Goal: Communication & Community: Participate in discussion

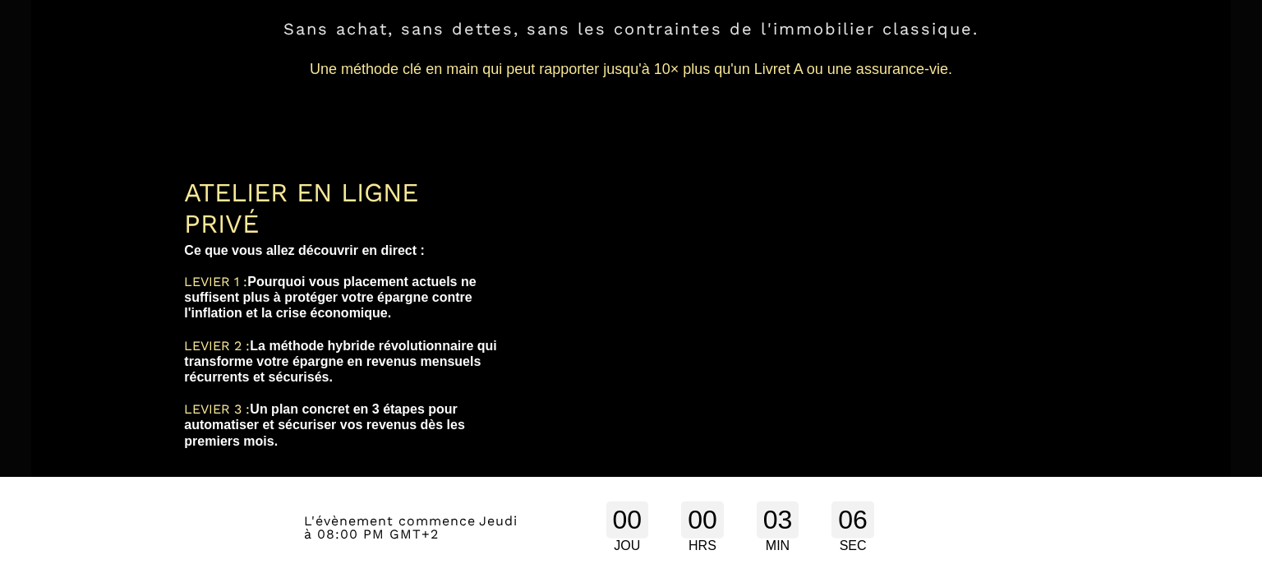
scroll to position [260, 0]
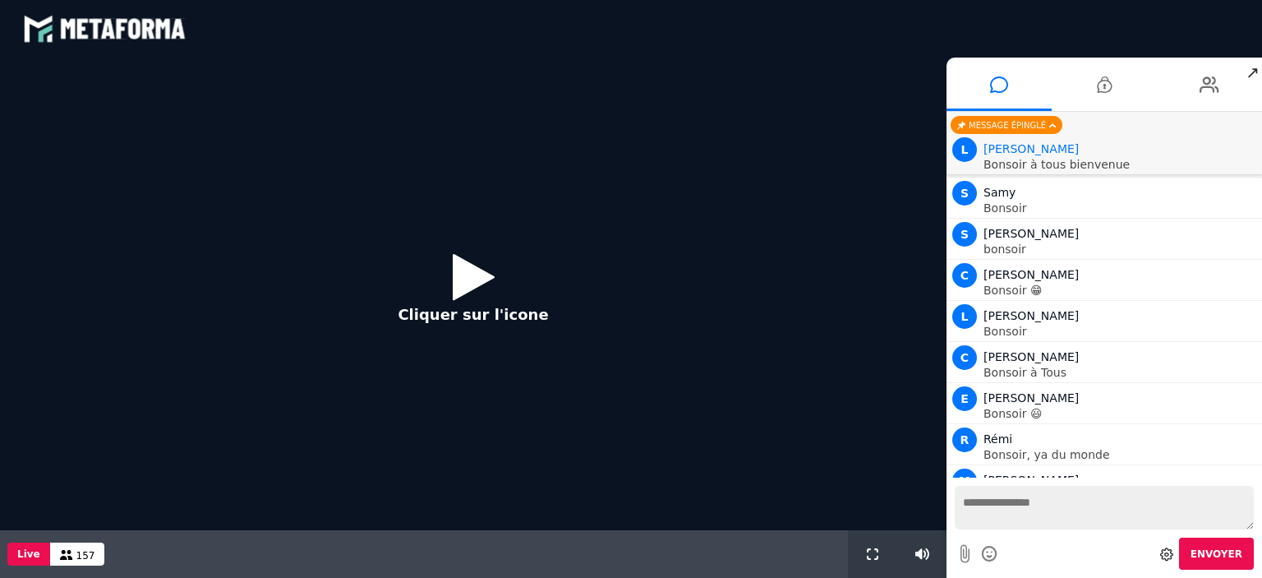
scroll to position [2195, 0]
click at [468, 282] on icon at bounding box center [474, 276] width 42 height 53
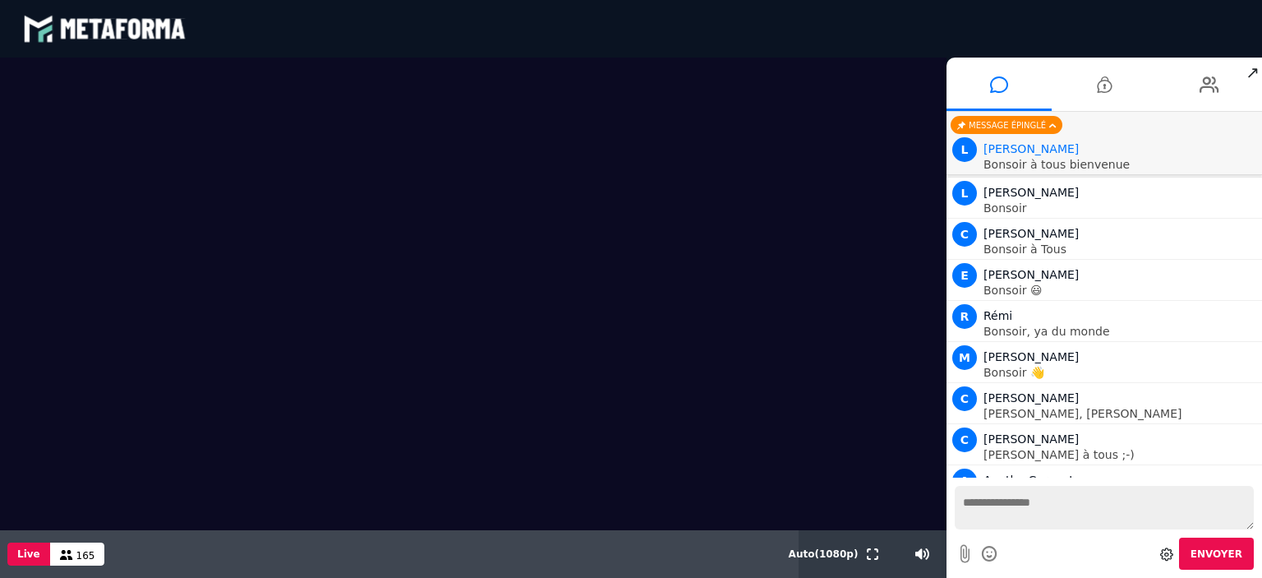
scroll to position [2317, 0]
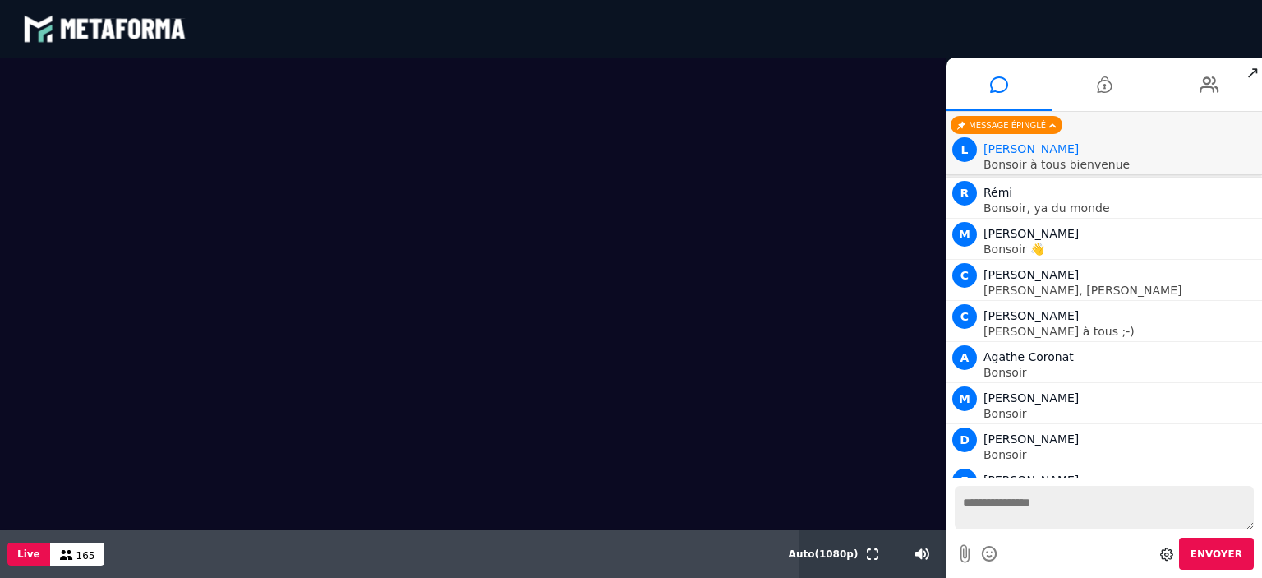
click at [1027, 529] on textarea at bounding box center [1104, 508] width 299 height 44
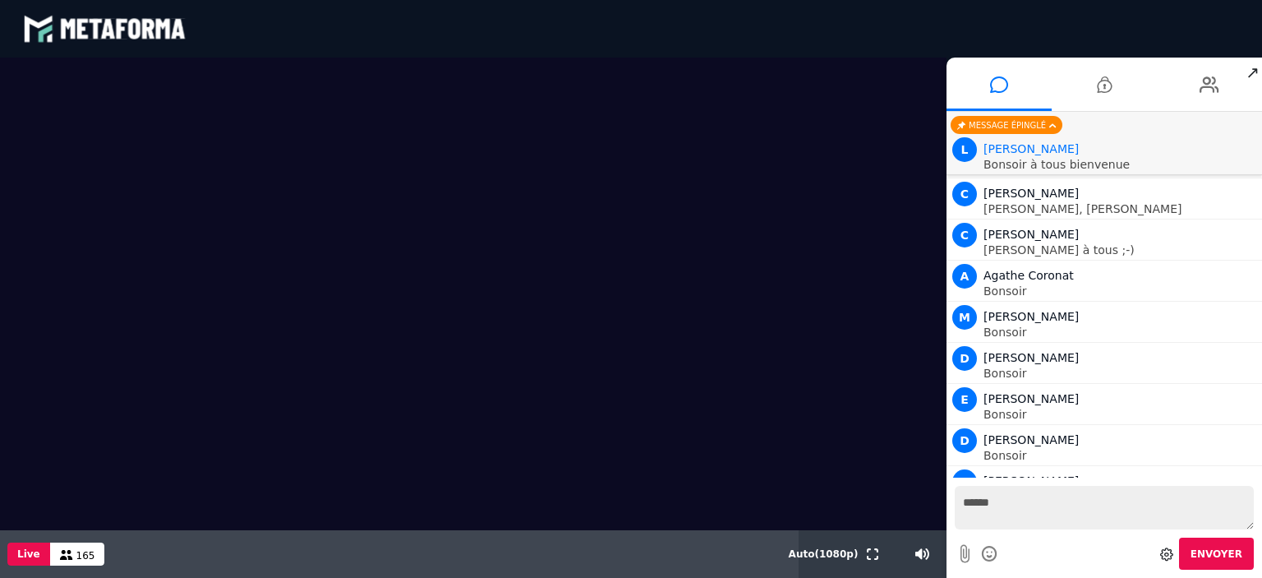
type textarea "*******"
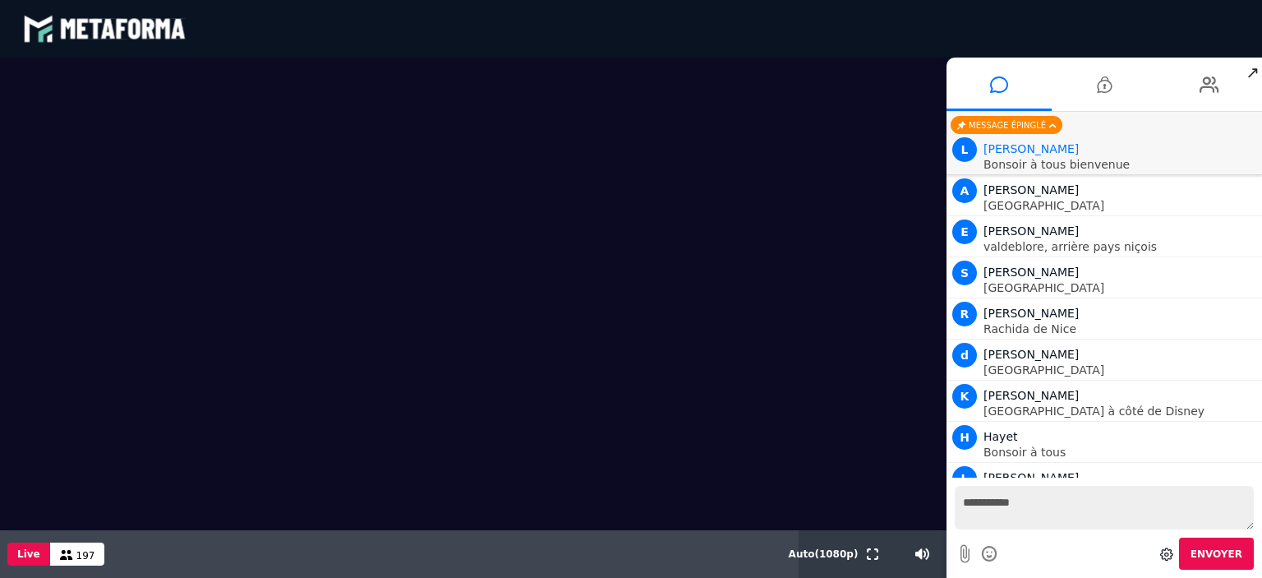
scroll to position [6246, 0]
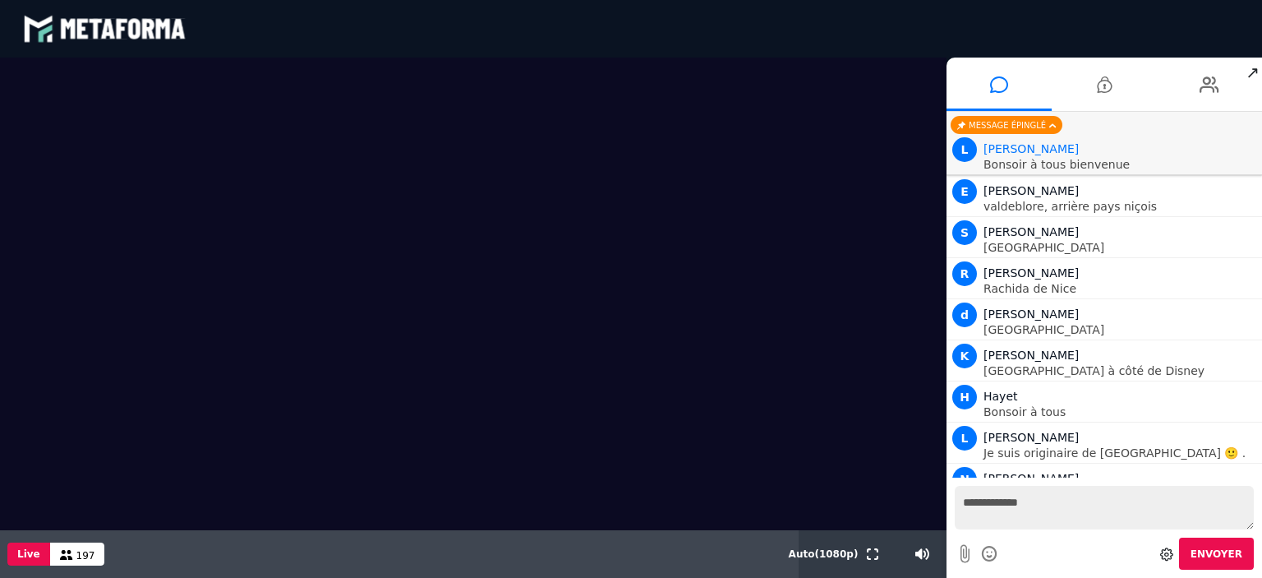
type textarea "**********"
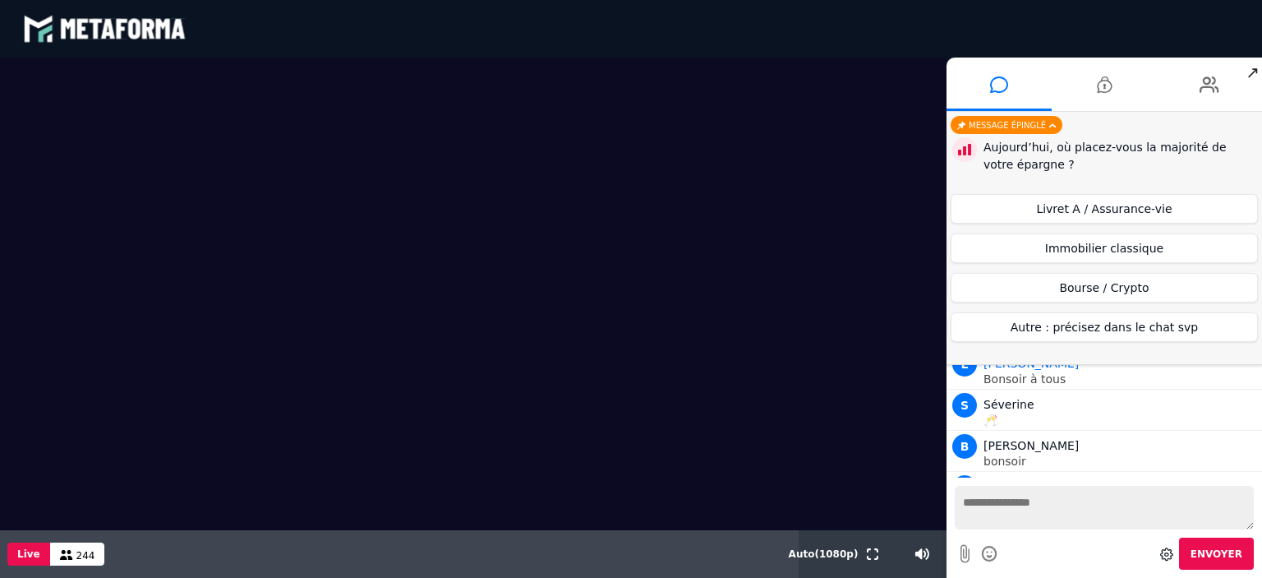
scroll to position [10005, 0]
click at [1169, 316] on button "Autre : précisez dans le chat svp" at bounding box center [1104, 327] width 307 height 30
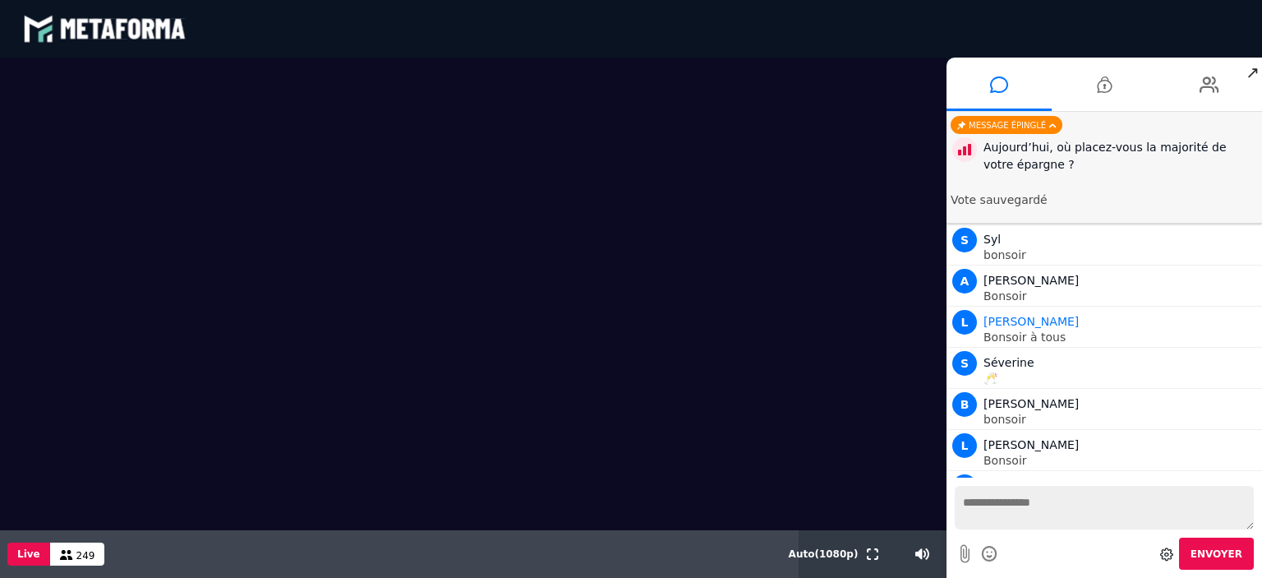
click at [1024, 528] on textarea at bounding box center [1104, 508] width 299 height 44
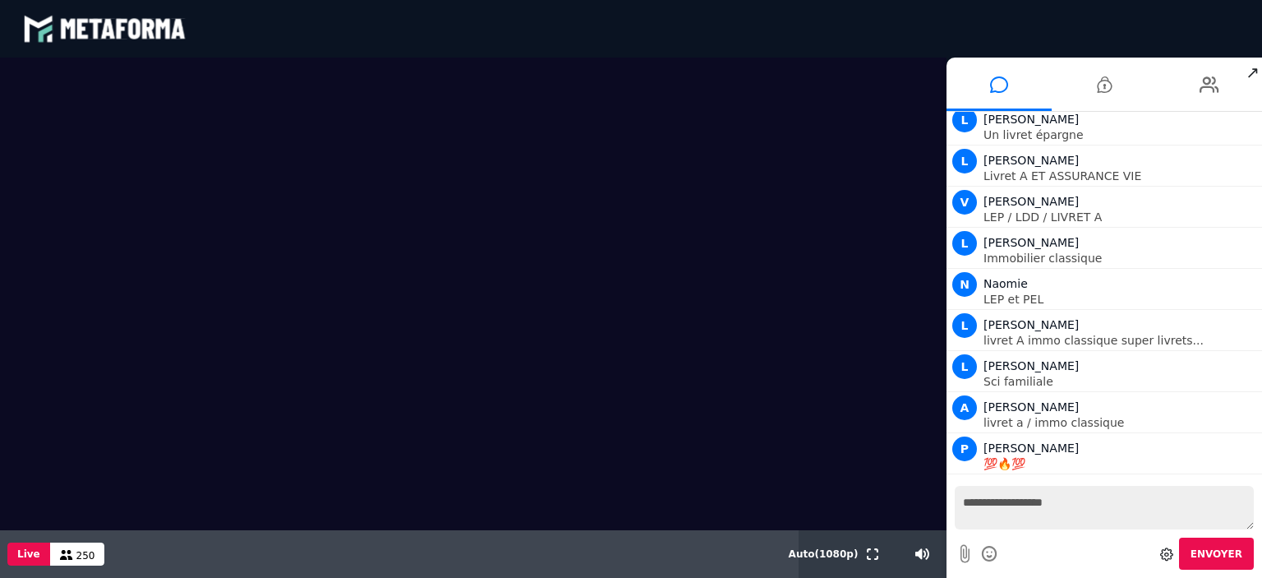
scroll to position [10660, 0]
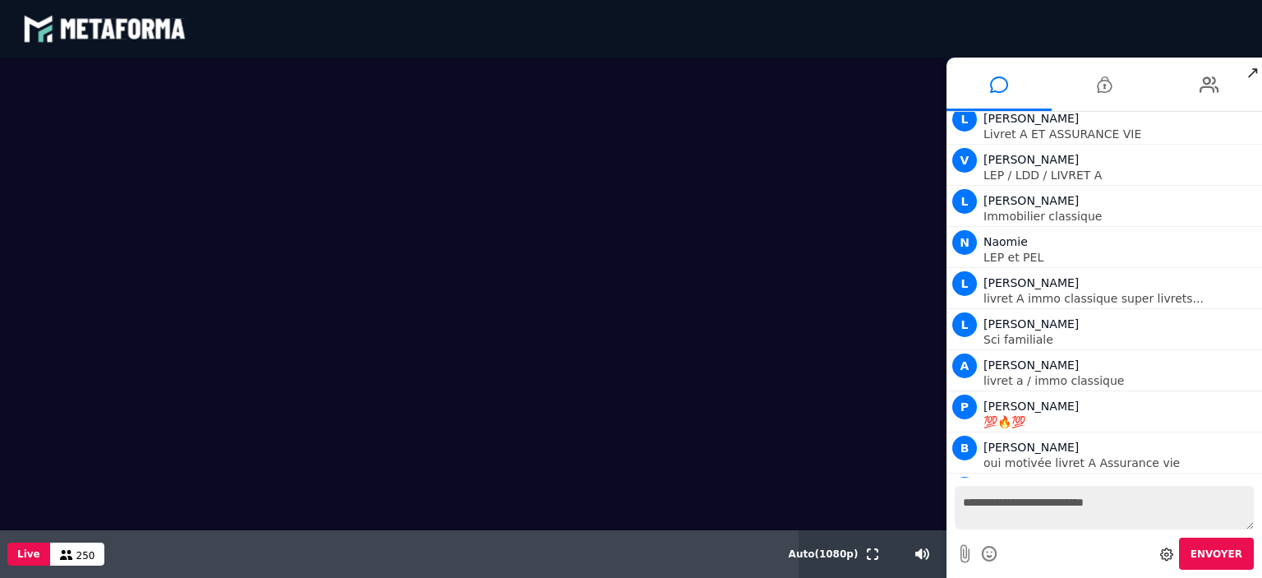
type textarea "**********"
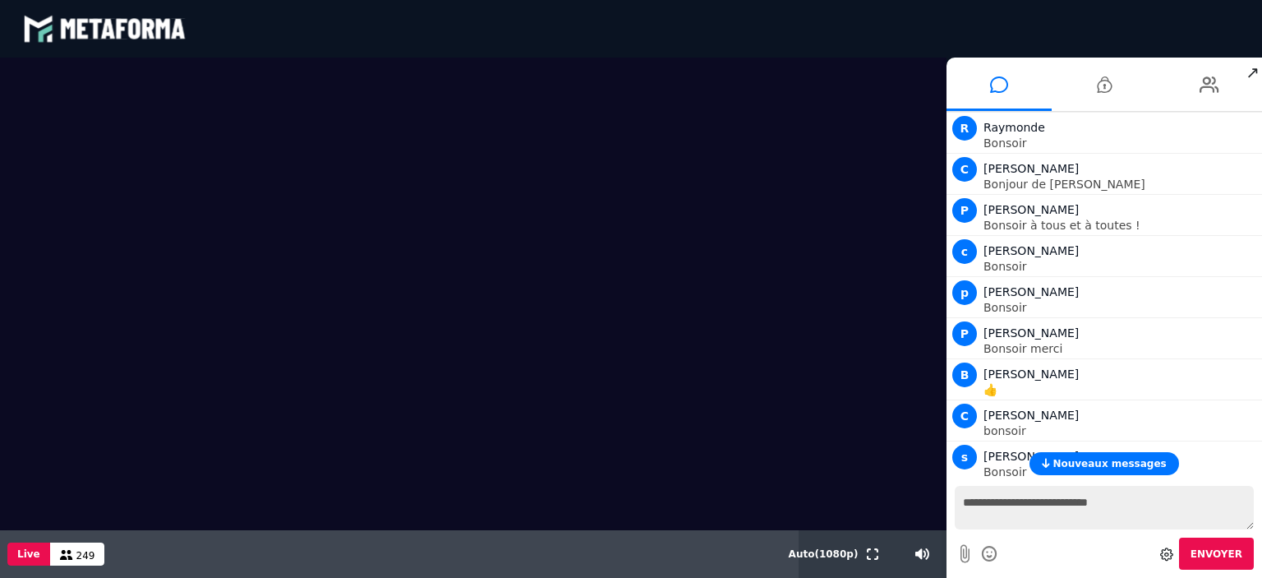
scroll to position [9737, 0]
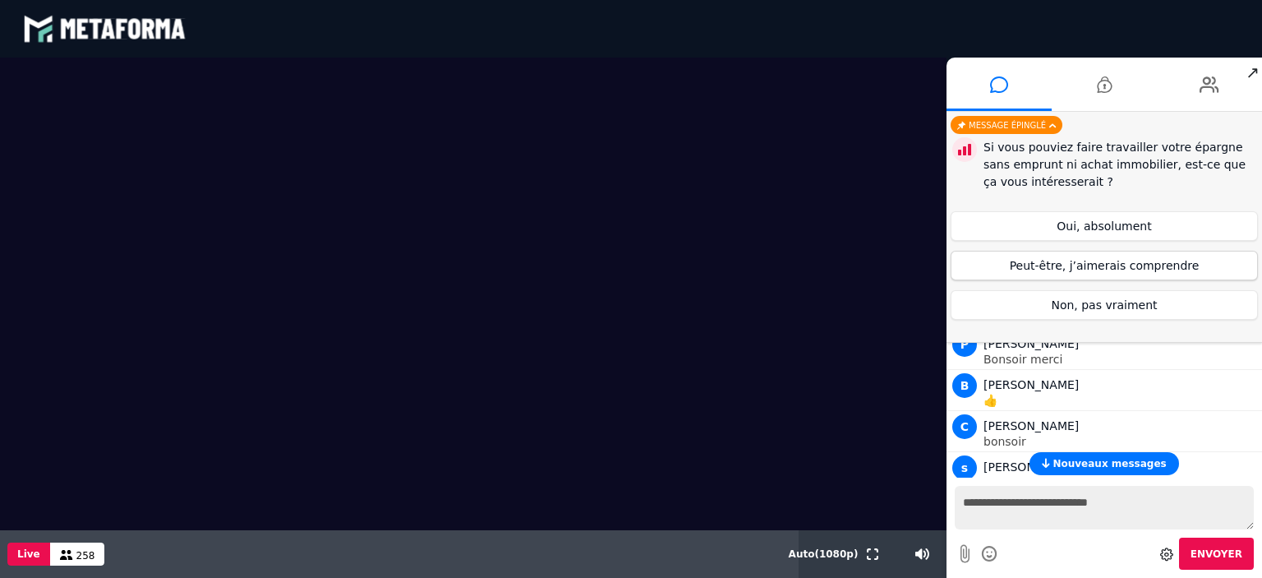
click at [1114, 262] on button "Peut-être, j’aimerais comprendre" at bounding box center [1104, 266] width 307 height 30
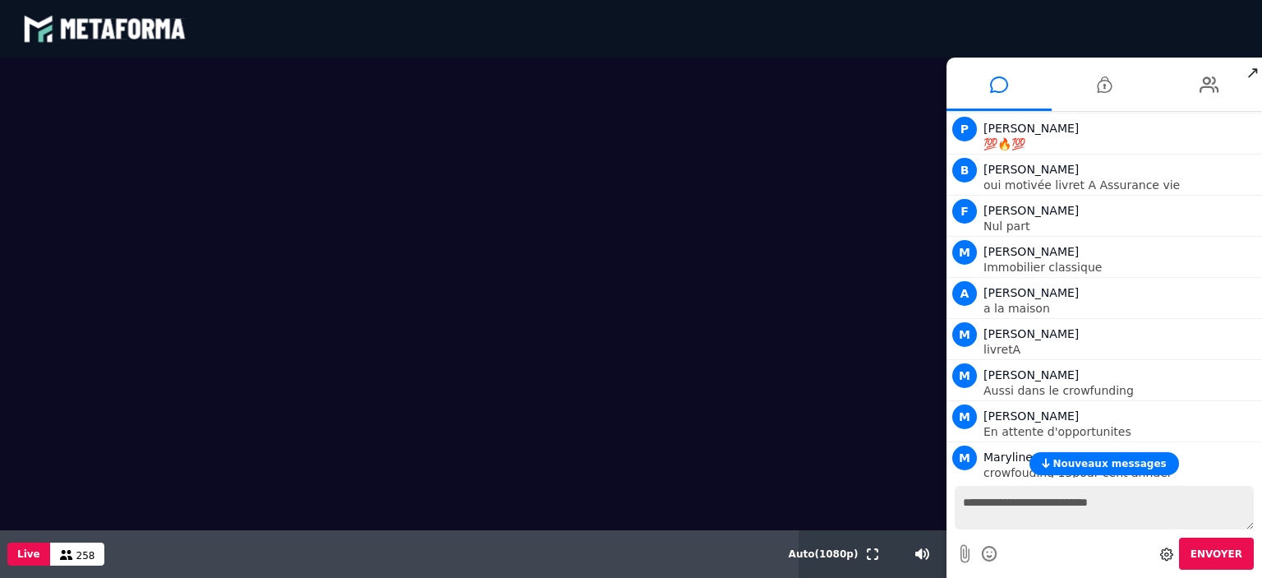
scroll to position [10909, 0]
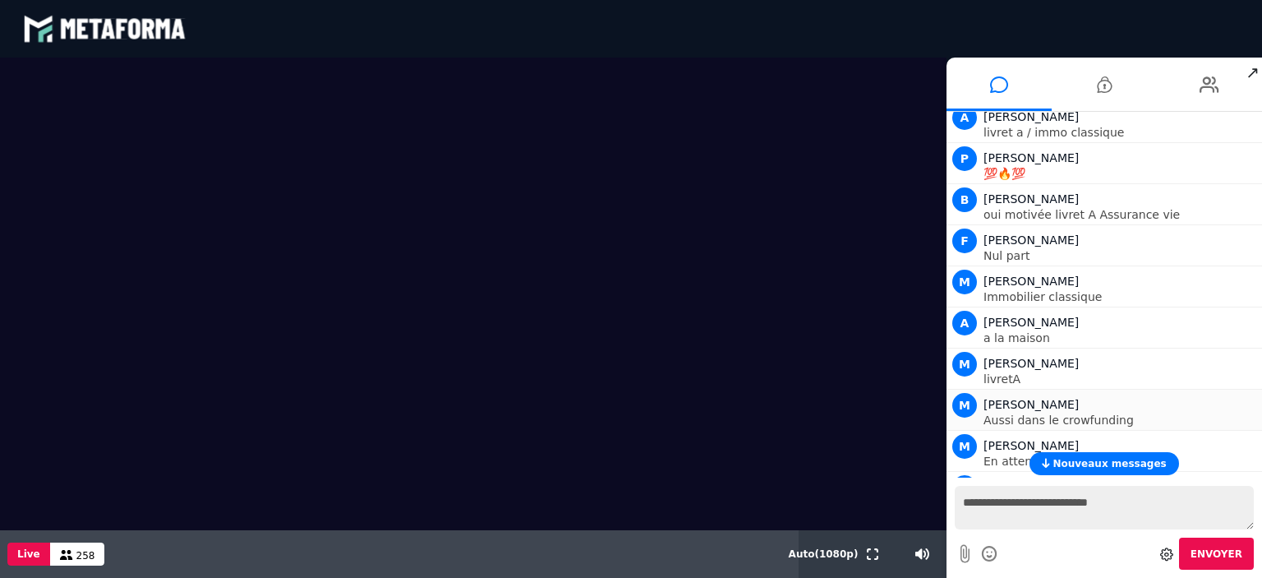
click at [980, 390] on div "M Marie Aussi dans le crowfunding" at bounding box center [1104, 408] width 307 height 36
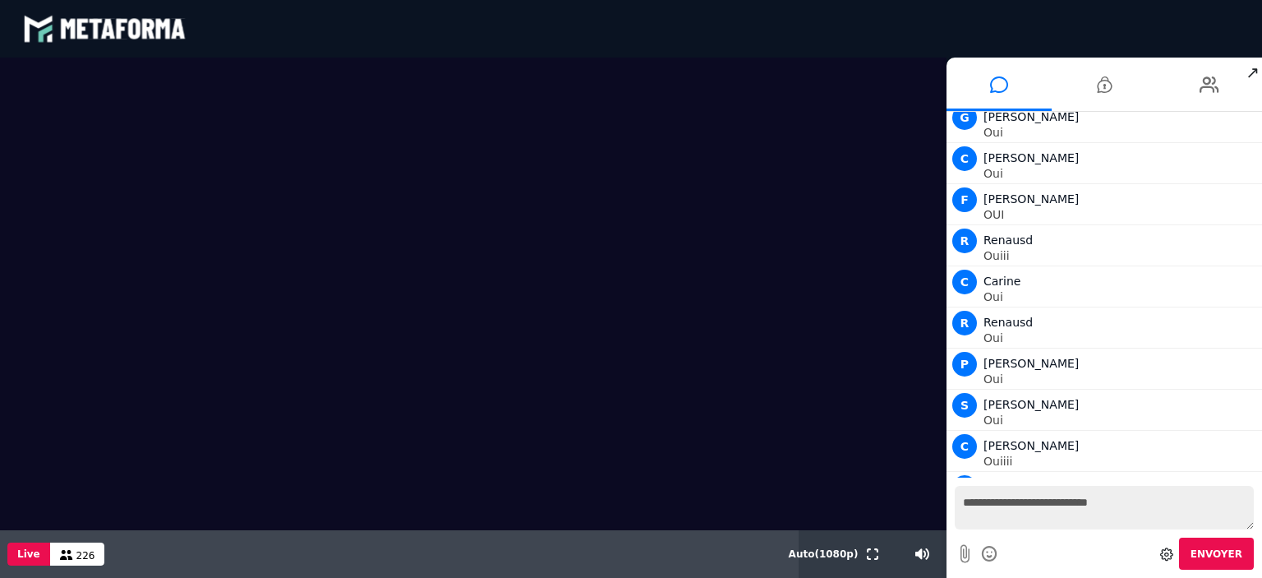
scroll to position [19260, 0]
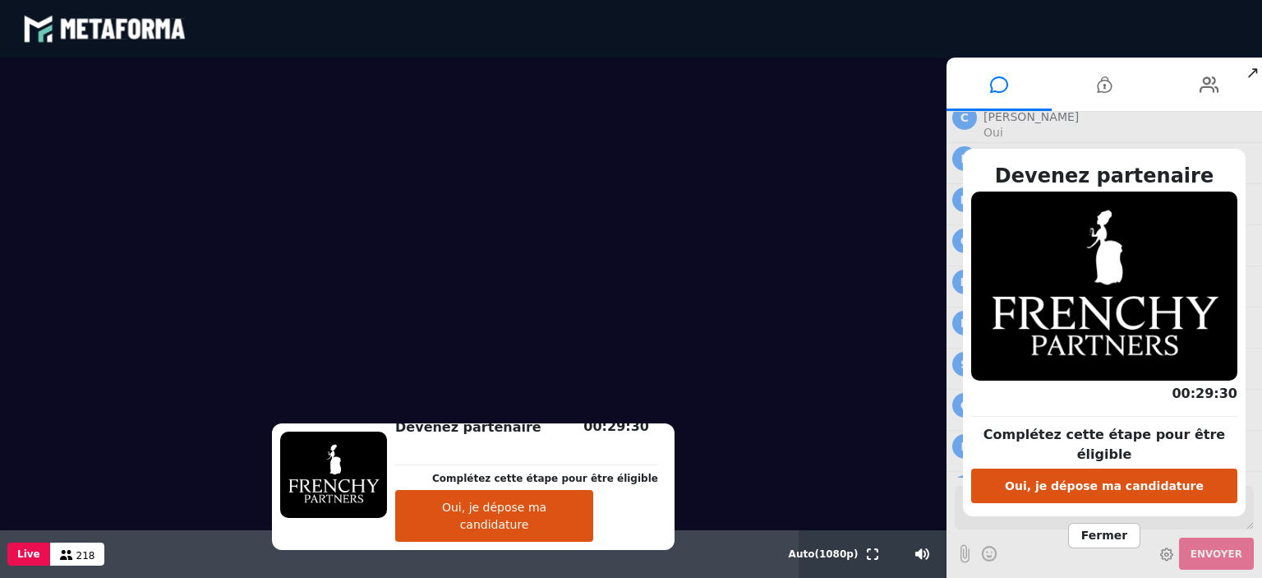
click at [1088, 533] on span "Fermer" at bounding box center [1104, 535] width 72 height 25
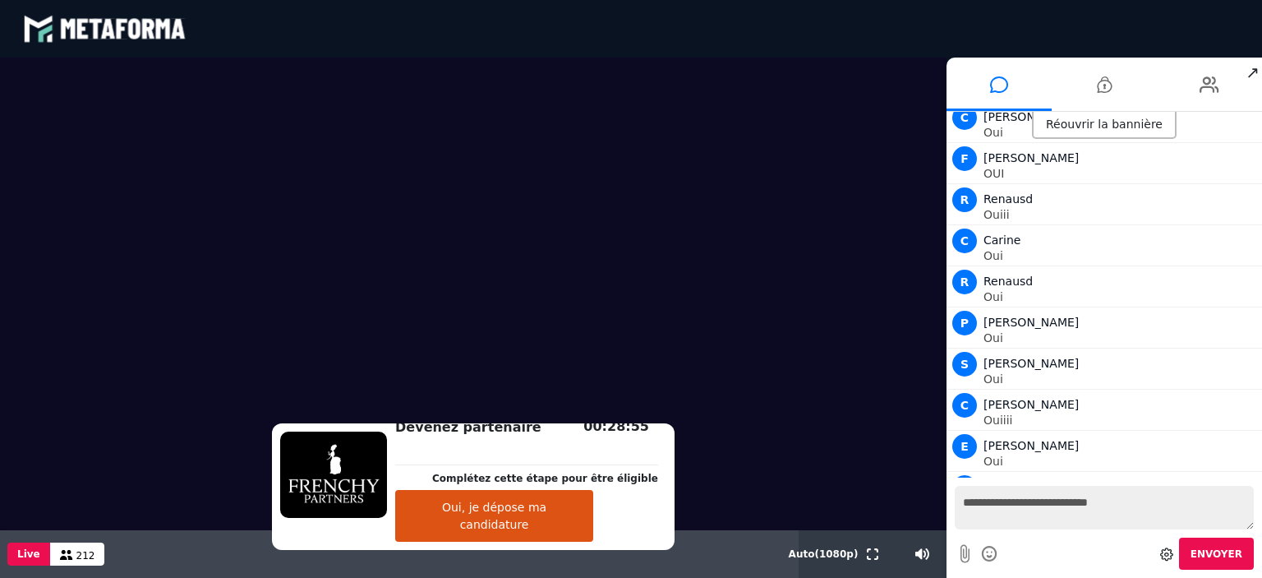
click at [1022, 514] on textarea "**********" at bounding box center [1104, 508] width 299 height 44
type textarea "**********"
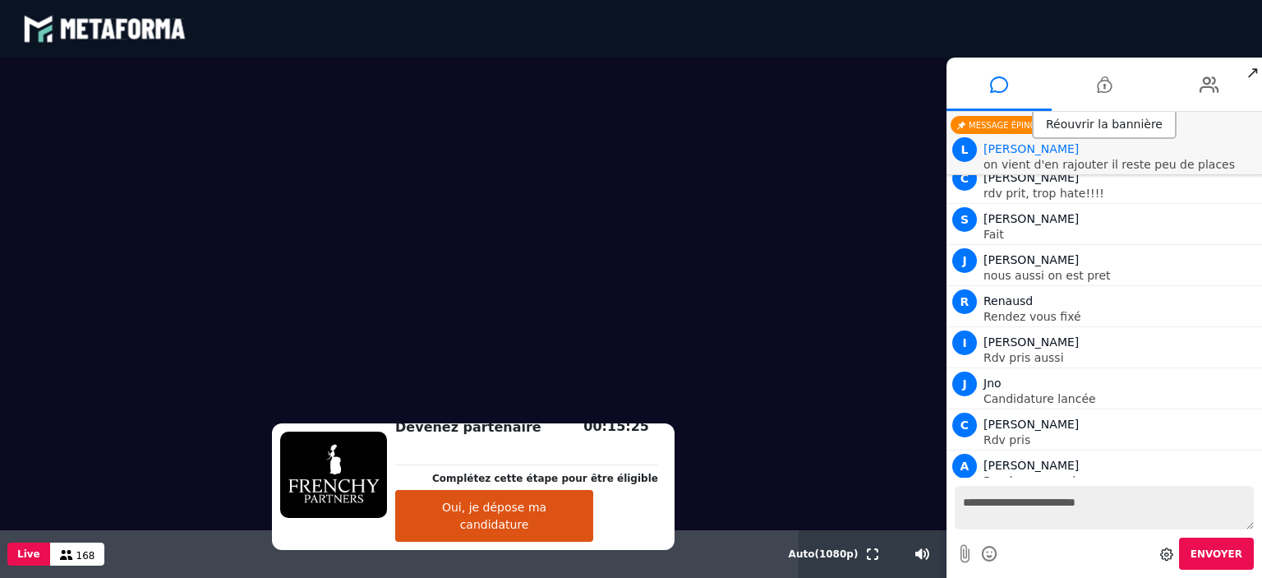
scroll to position [21381, 0]
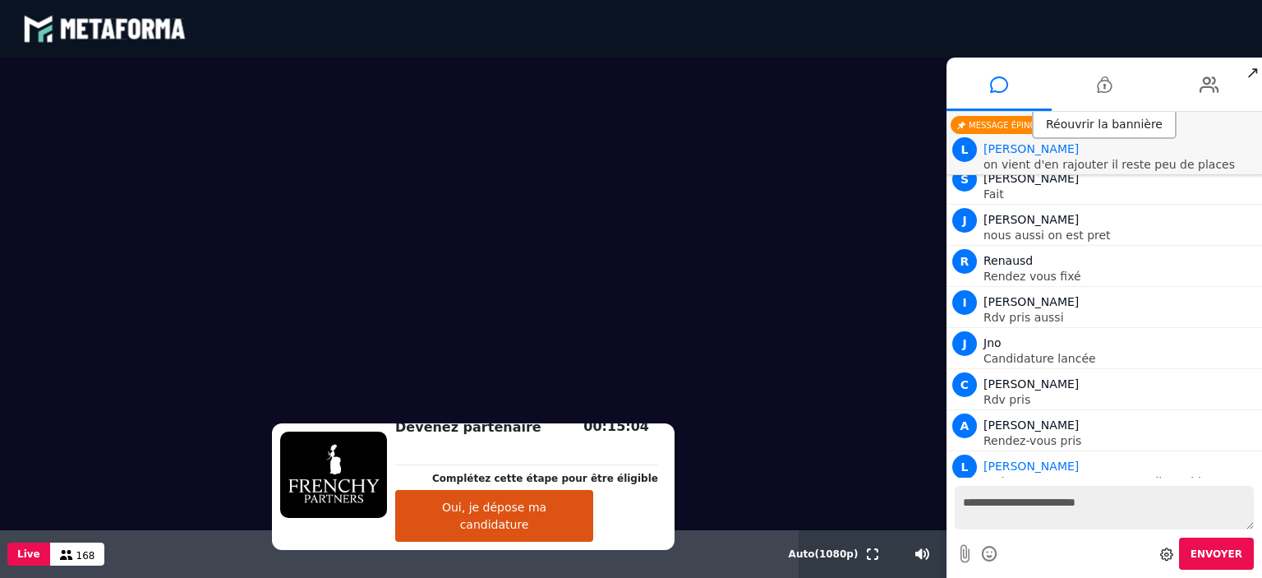
click at [504, 540] on button "Oui, je dépose ma candidature" at bounding box center [494, 516] width 198 height 52
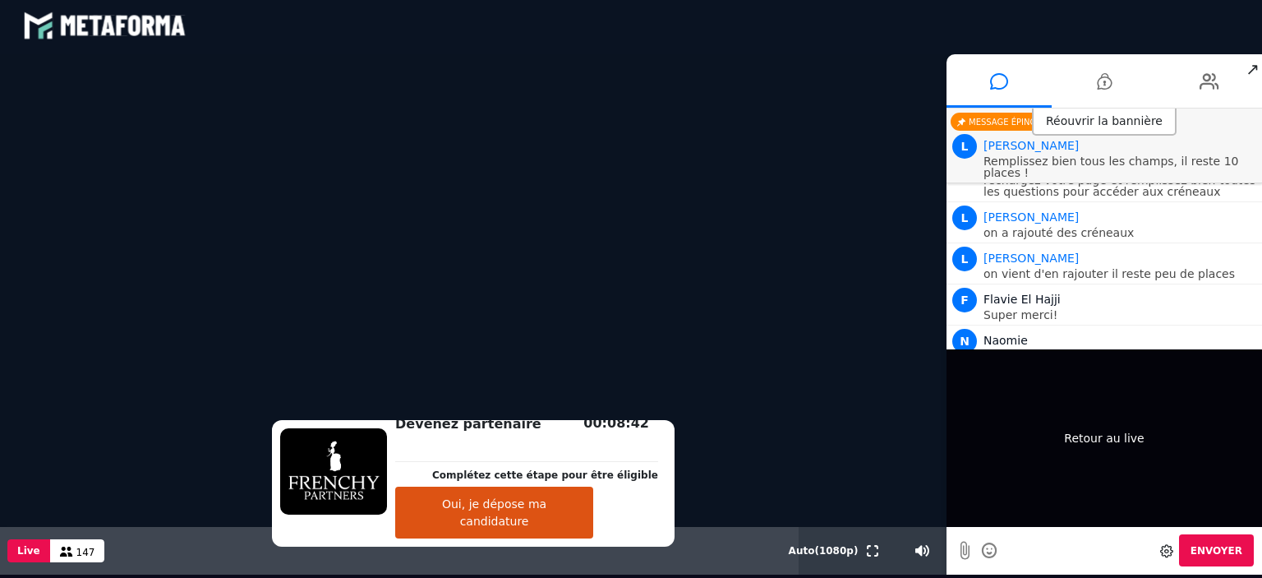
scroll to position [21720, 0]
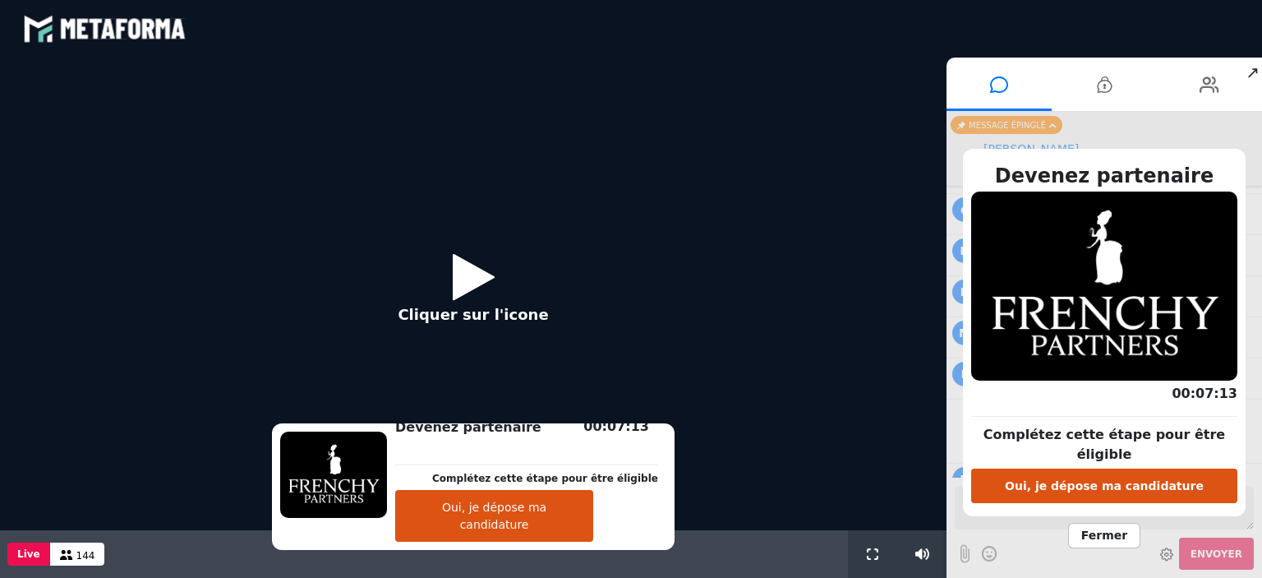
scroll to position [1259, 0]
click at [1155, 488] on button "Oui, je dépose ma candidature" at bounding box center [1104, 485] width 266 height 35
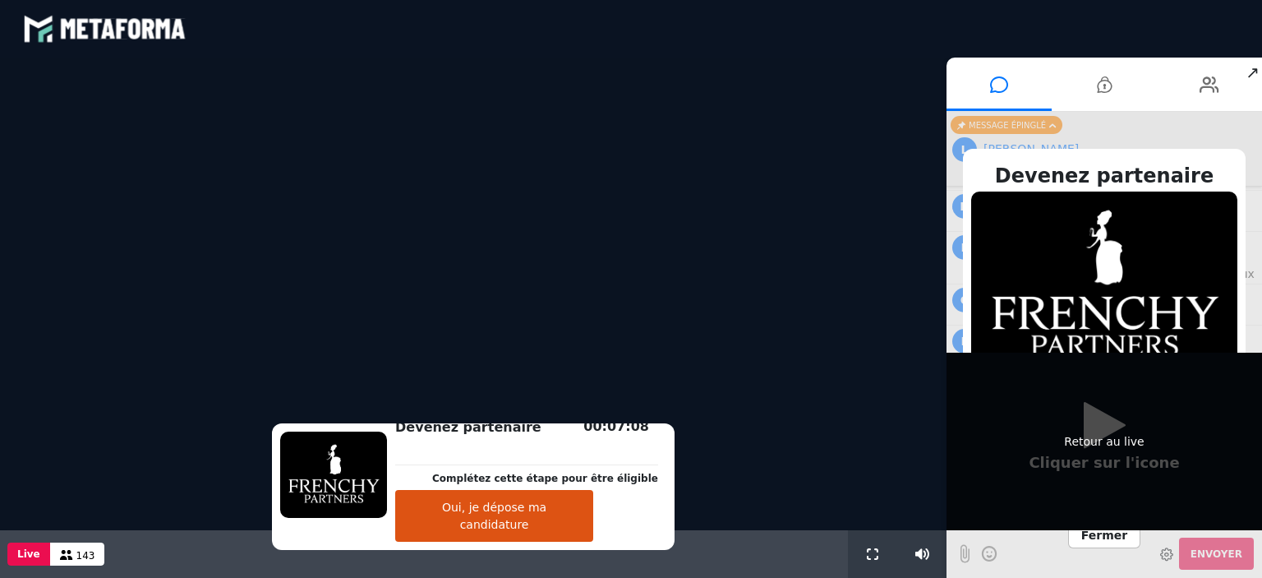
scroll to position [3, 0]
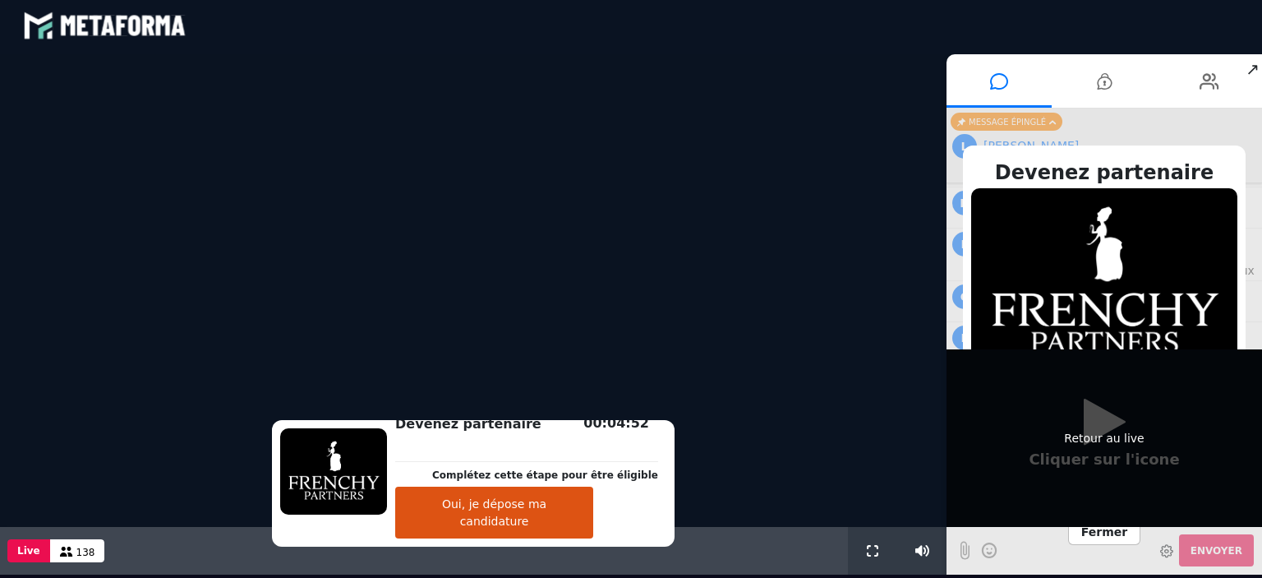
click at [1068, 422] on div "Retour au live" at bounding box center [1105, 438] width 316 height 178
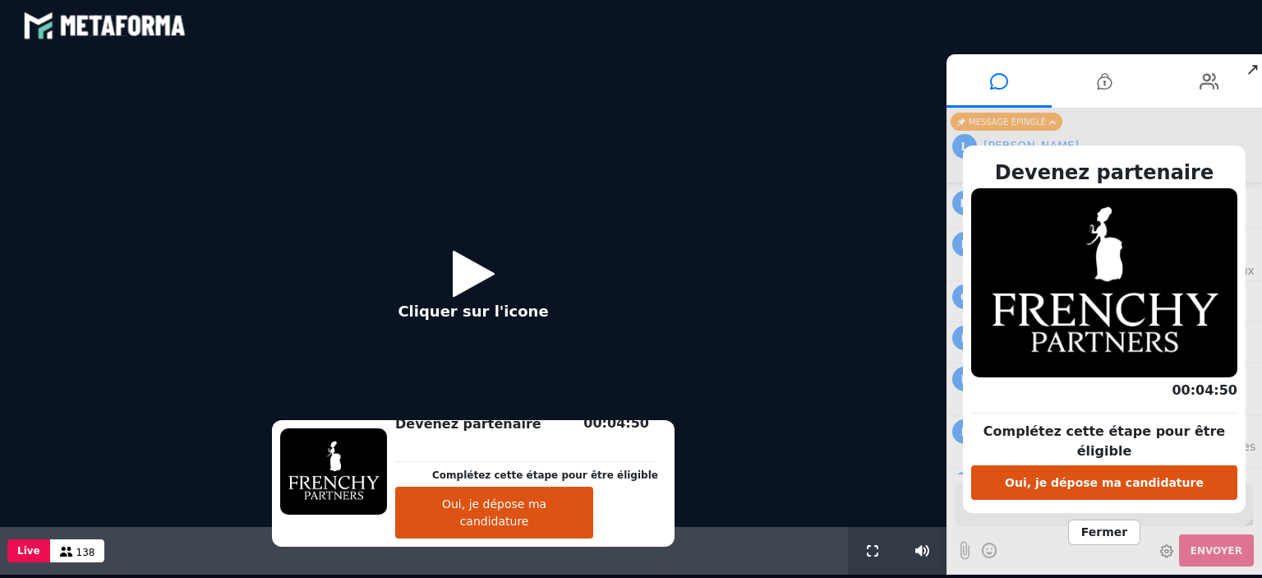
click at [477, 290] on icon at bounding box center [474, 273] width 42 height 53
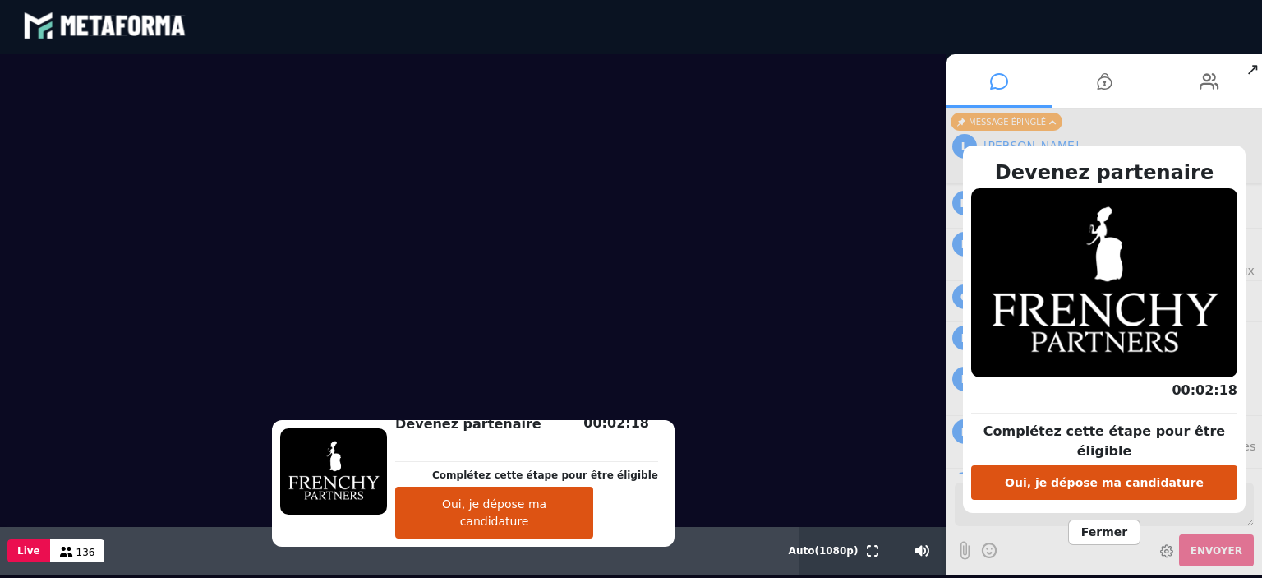
click at [1007, 81] on icon at bounding box center [999, 81] width 18 height 41
click at [1107, 530] on span "Fermer" at bounding box center [1104, 531] width 72 height 25
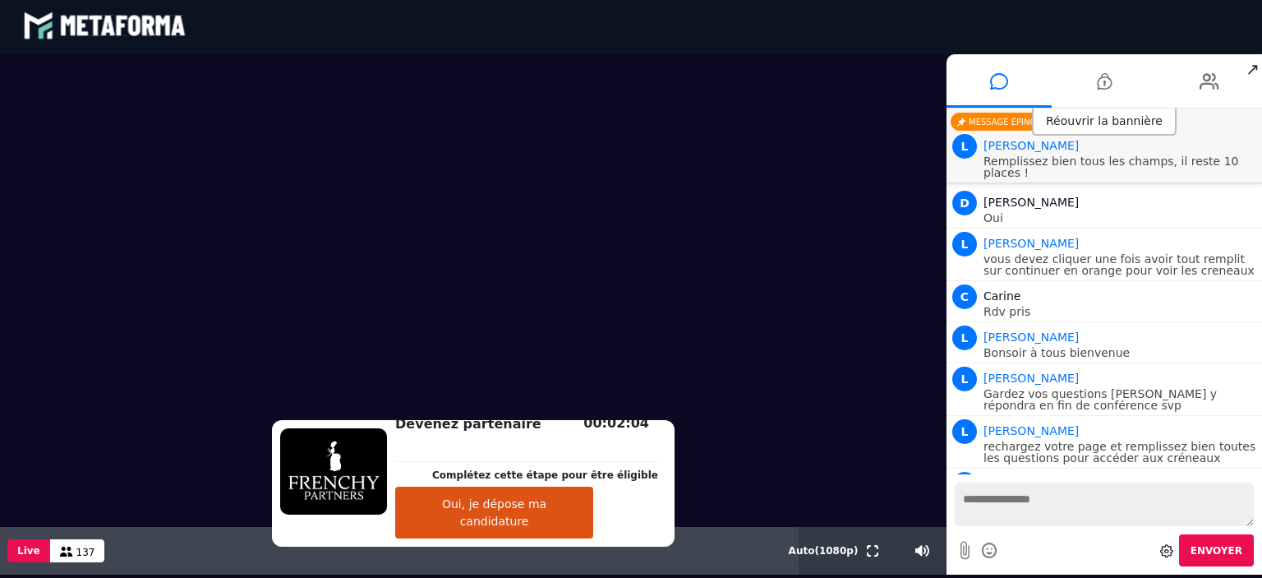
click at [1041, 521] on textarea at bounding box center [1104, 504] width 299 height 44
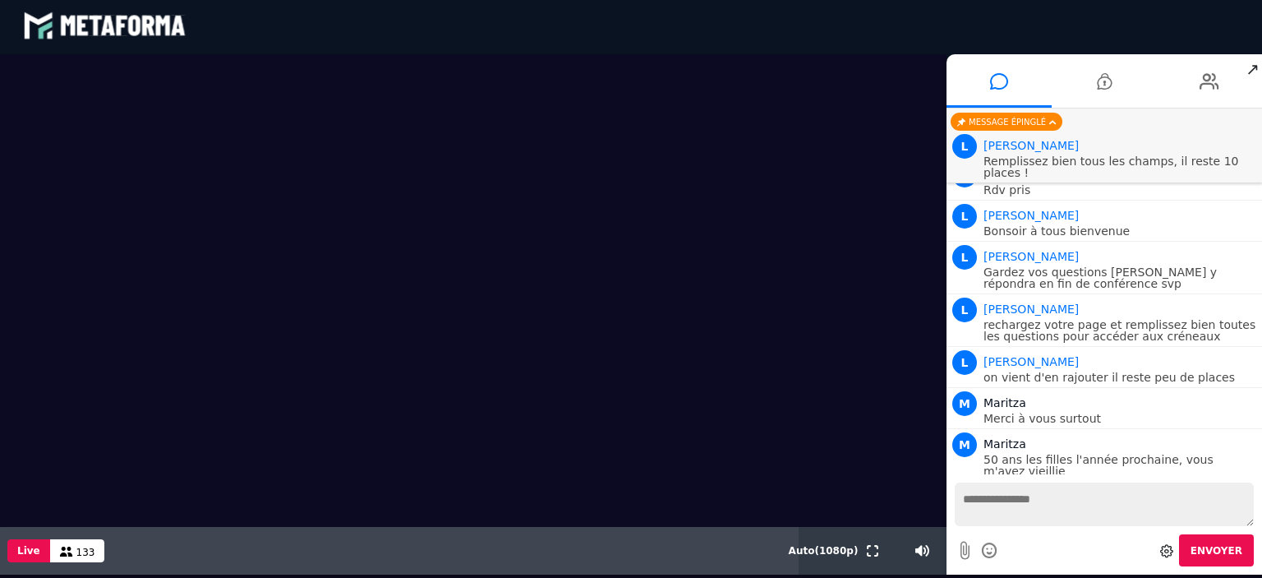
scroll to position [1423, 0]
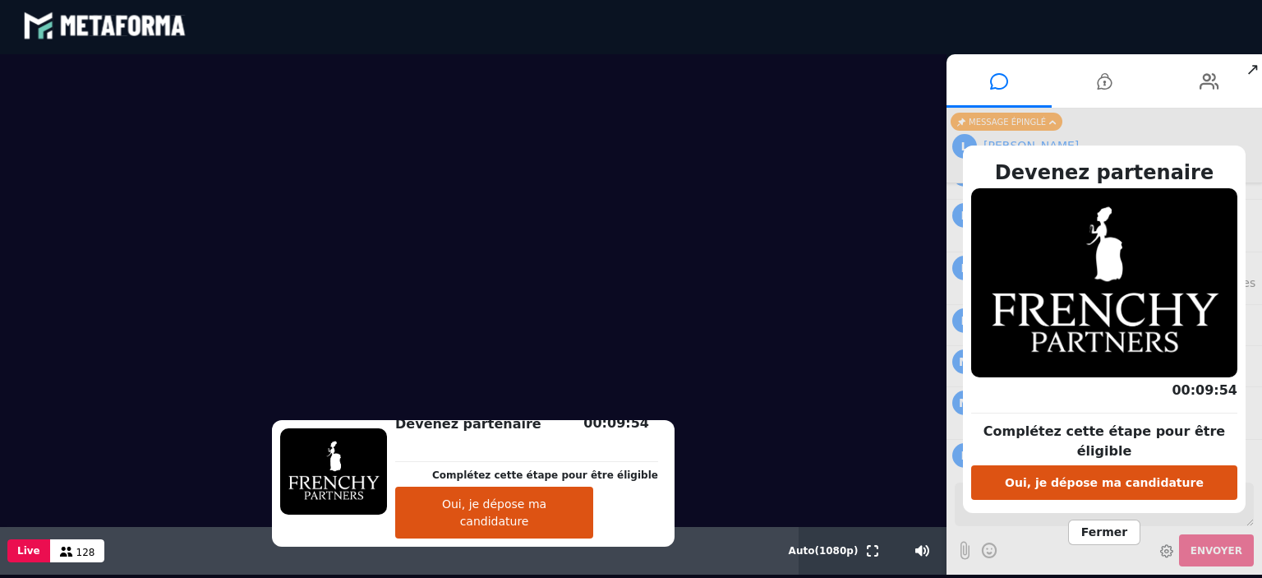
click at [551, 538] on button "Oui, je dépose ma candidature" at bounding box center [494, 513] width 198 height 52
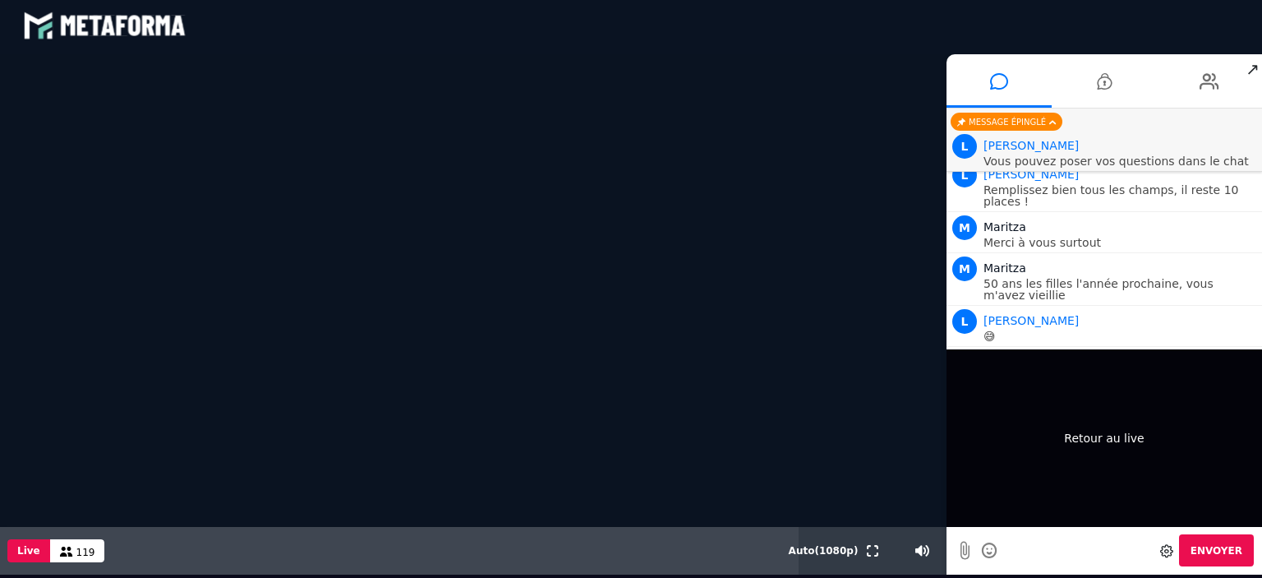
scroll to position [1650, 0]
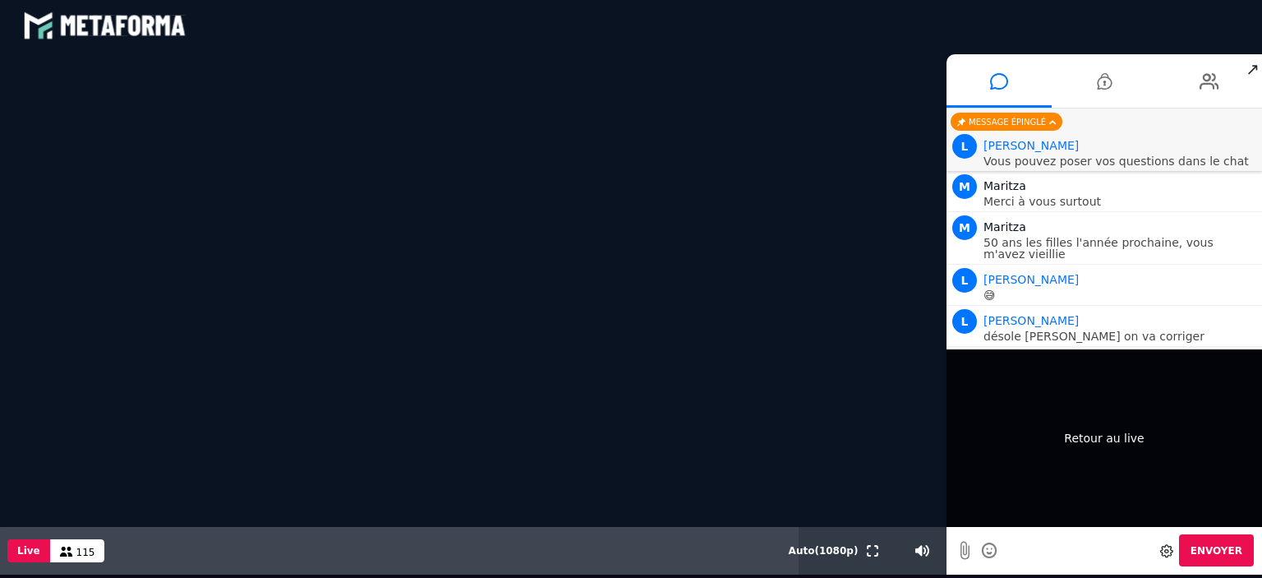
click at [1100, 440] on div "Retour au live" at bounding box center [1105, 438] width 316 height 178
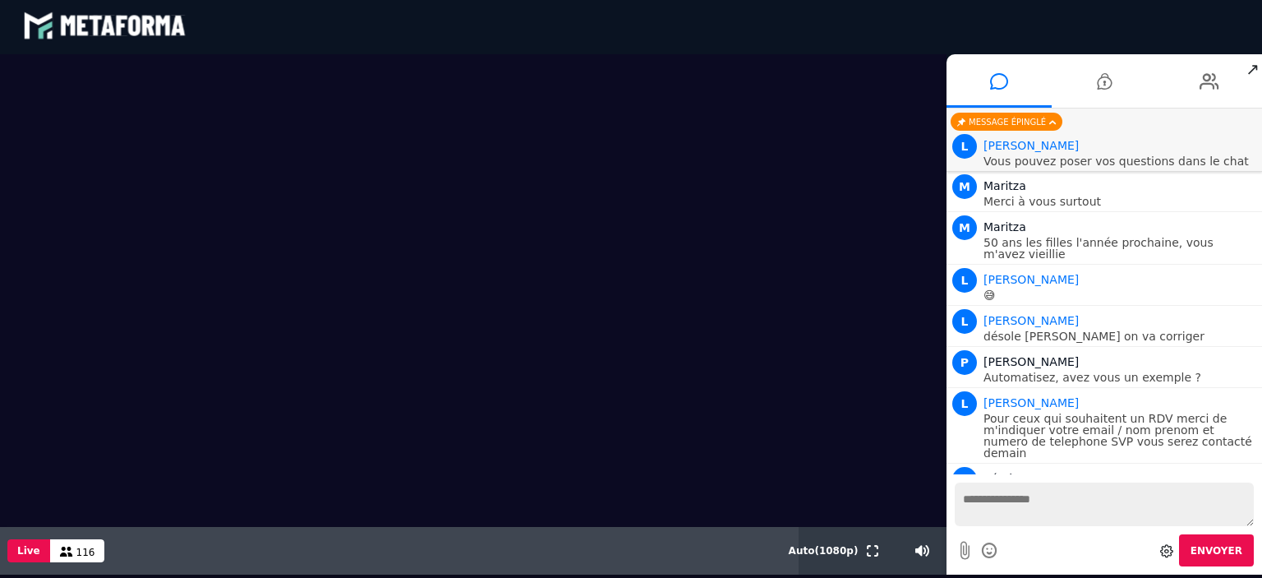
click at [1029, 521] on textarea at bounding box center [1104, 504] width 299 height 44
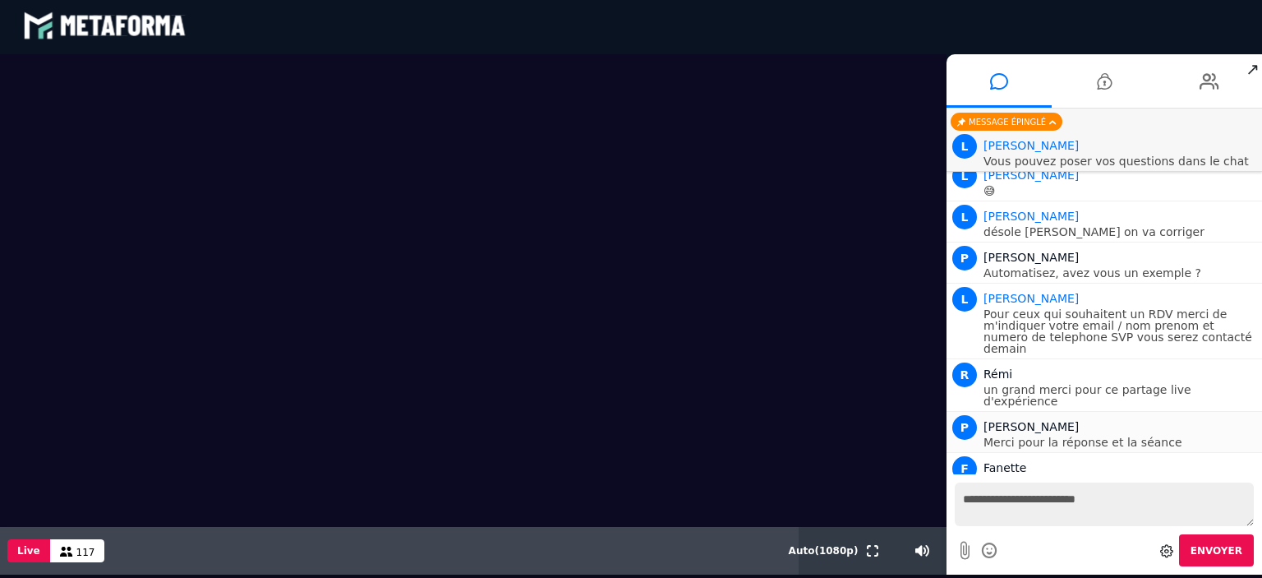
scroll to position [1796, 0]
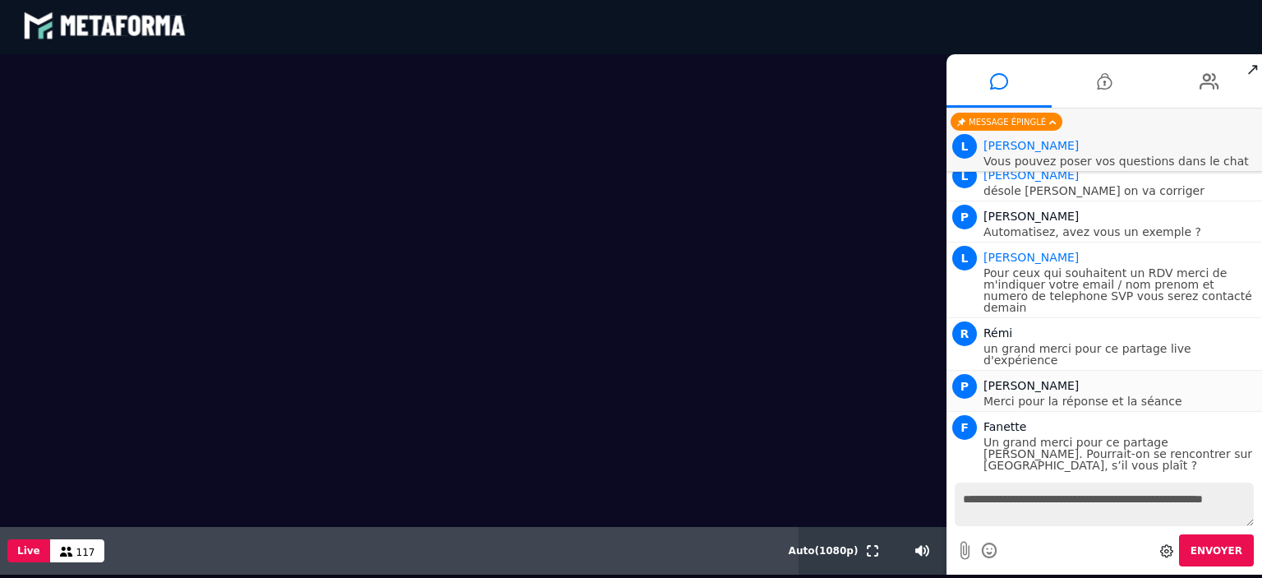
type textarea "**********"
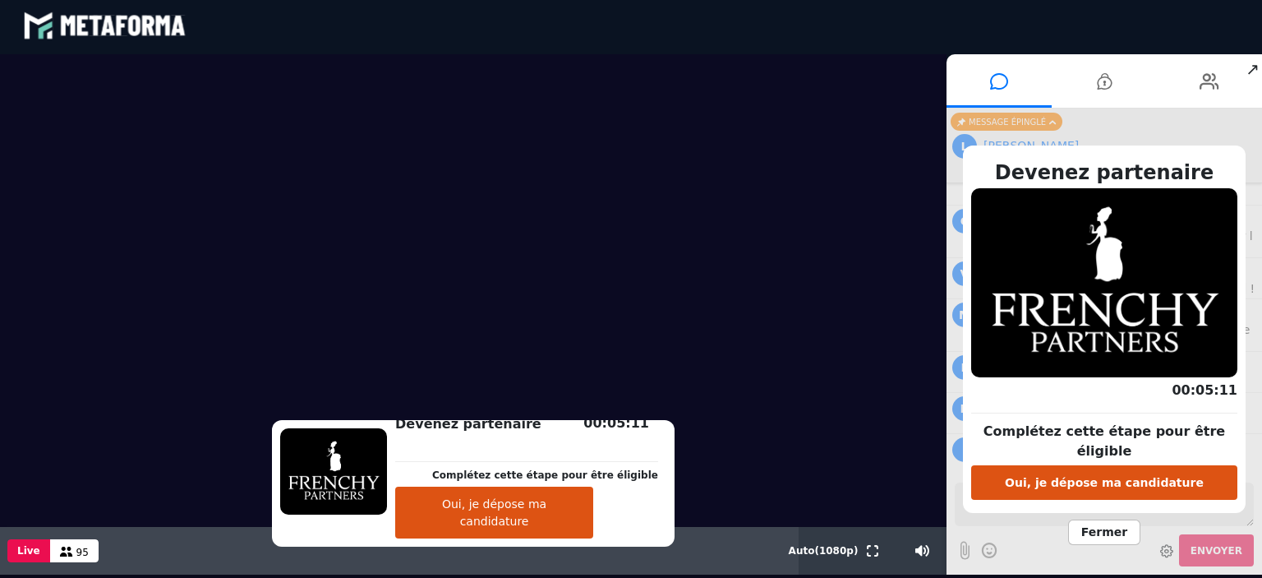
scroll to position [3610, 0]
click at [563, 534] on button "Oui, je dépose ma candidature" at bounding box center [494, 513] width 198 height 52
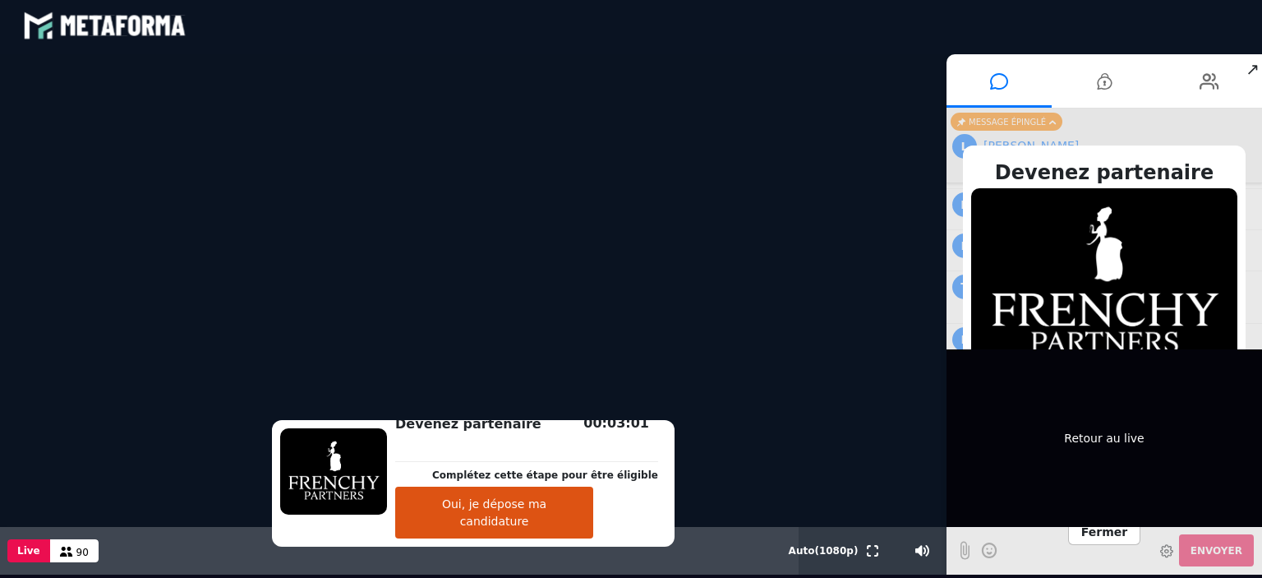
scroll to position [3972, 0]
click at [1132, 436] on div "Retour au live" at bounding box center [1105, 438] width 316 height 178
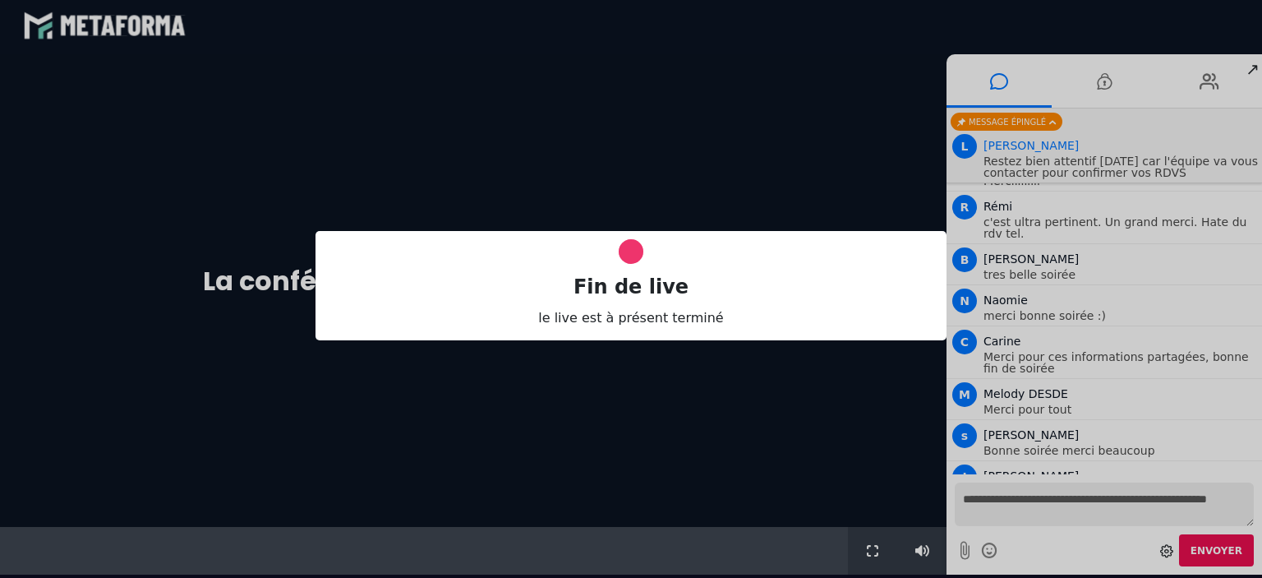
scroll to position [0, 0]
